Goal: Ask a question

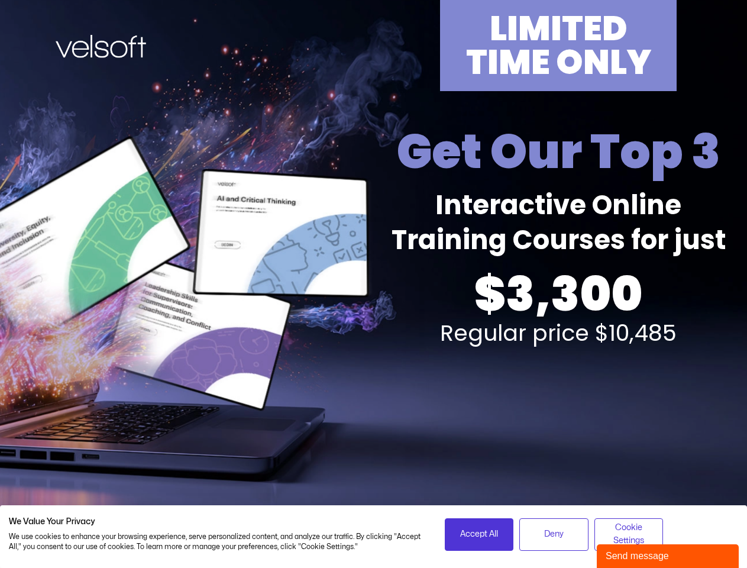
click at [373, 284] on div "LIMITED TIME ONLY Get Our Top 3 Interactive Online Training Courses for just $3…" at bounding box center [373, 261] width 733 height 522
click at [479, 534] on span "Accept All" at bounding box center [479, 533] width 38 height 13
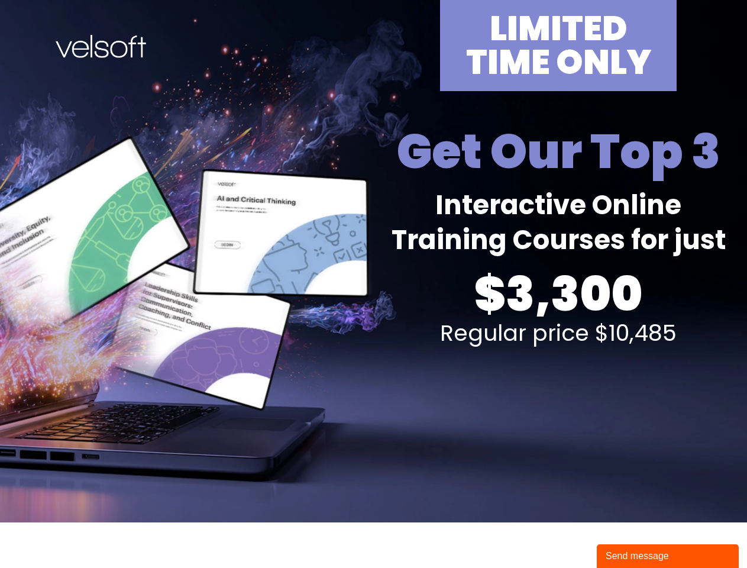
click at [667, 556] on div "Send message" at bounding box center [667, 556] width 124 height 14
